Goal: Use online tool/utility: Use online tool/utility

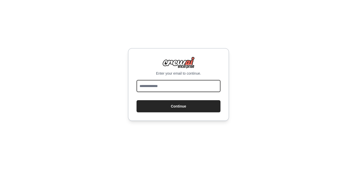
click at [154, 87] on input "email" at bounding box center [179, 86] width 84 height 12
click at [148, 87] on input "email" at bounding box center [179, 86] width 84 height 12
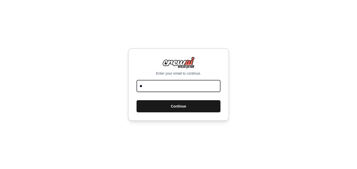
type input "**********"
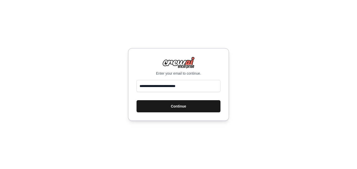
click at [160, 107] on button "Continue" at bounding box center [179, 106] width 84 height 12
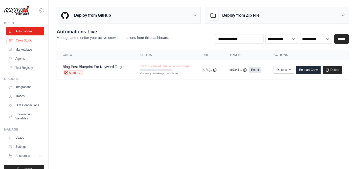
click at [23, 40] on link "Crew Studio" at bounding box center [26, 40] width 38 height 8
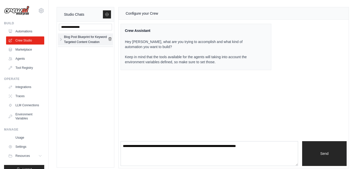
click at [76, 39] on div "Blog Post Blueprint for Keyword Targeted Content Creation" at bounding box center [86, 39] width 44 height 10
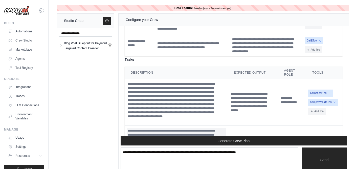
scroll to position [827, 0]
